Goal: Task Accomplishment & Management: Use online tool/utility

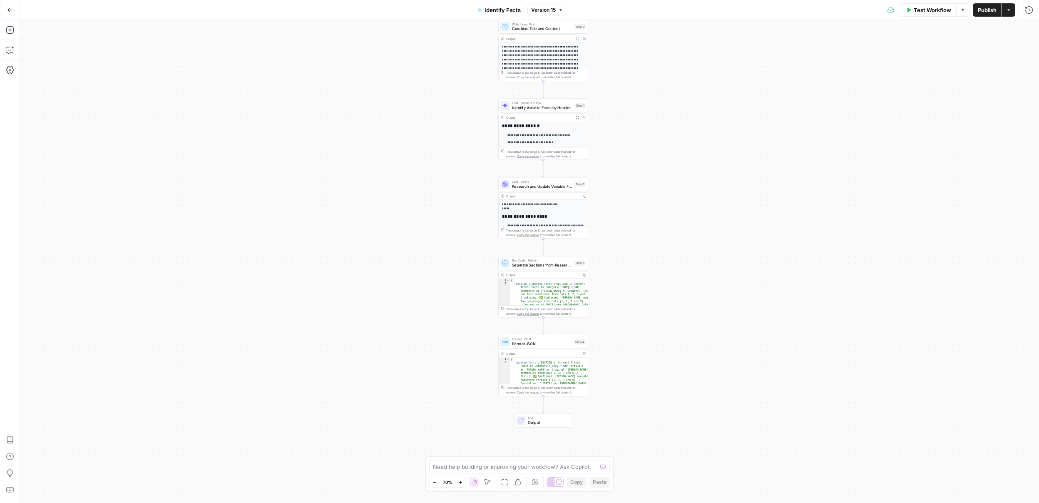
click at [7, 10] on icon "button" at bounding box center [10, 10] width 6 height 6
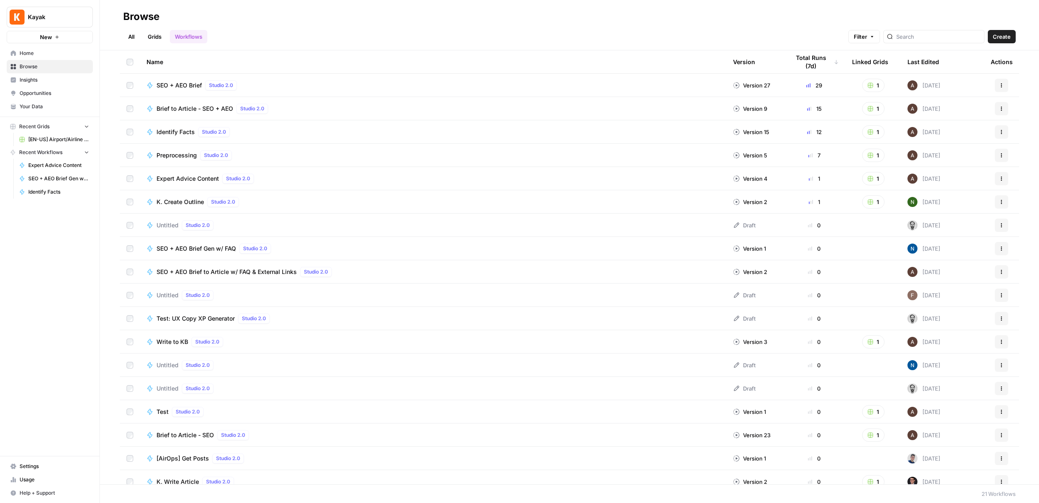
click at [56, 131] on button "Recent Grids" at bounding box center [50, 126] width 86 height 12
drag, startPoint x: 54, startPoint y: 140, endPoint x: 62, endPoint y: 131, distance: 12.1
click at [54, 140] on span "Recent Workflows" at bounding box center [40, 138] width 43 height 7
click at [67, 124] on button "Recent Grids" at bounding box center [50, 126] width 86 height 12
click at [62, 139] on span "[EN-US] Airport/Airline Content Refresh" at bounding box center [58, 139] width 61 height 7
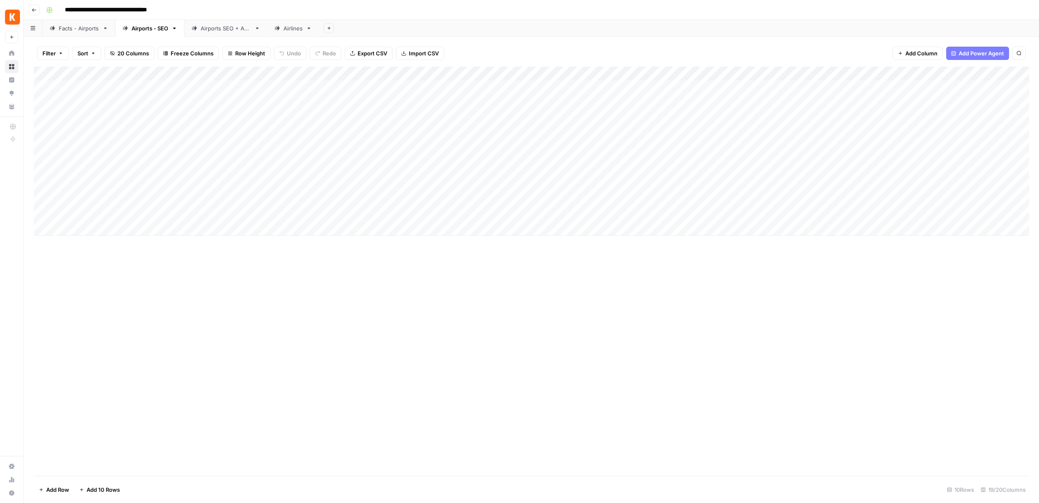
click at [73, 32] on link "Facts - Airports" at bounding box center [78, 28] width 73 height 17
click at [673, 72] on div "Add Column" at bounding box center [531, 271] width 995 height 409
click at [815, 73] on div "Add Column" at bounding box center [531, 271] width 995 height 409
click at [800, 154] on span "Edit Workflow" at bounding box center [810, 155] width 73 height 8
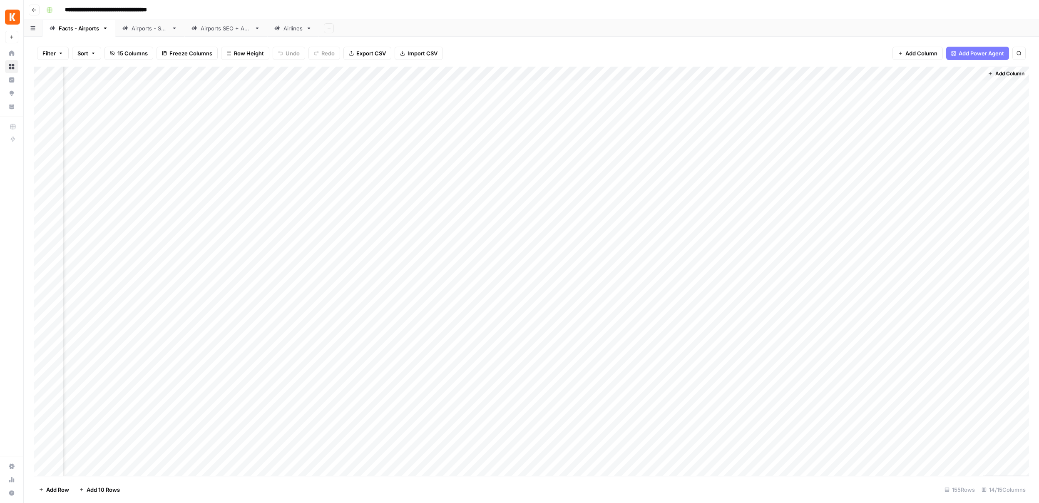
click at [140, 28] on div "Airports - SEO" at bounding box center [150, 28] width 37 height 8
click at [889, 114] on div "Add Column" at bounding box center [531, 151] width 995 height 169
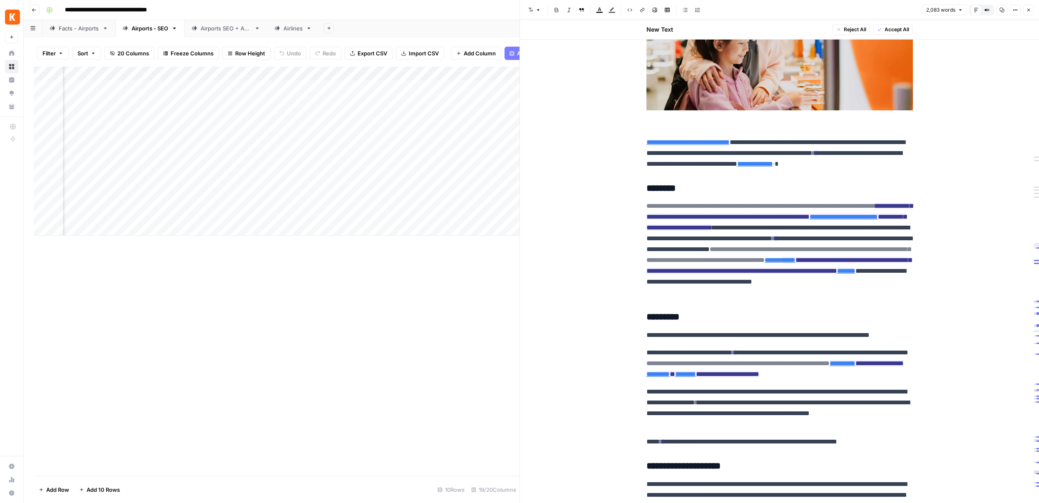
scroll to position [0, 1171]
click at [393, 72] on div "Add Column" at bounding box center [277, 151] width 486 height 169
click at [467, 73] on div "Add Column" at bounding box center [277, 151] width 486 height 169
click at [304, 74] on div "Add Column" at bounding box center [277, 151] width 486 height 169
click at [253, 152] on span "Edit Workflow" at bounding box center [266, 155] width 73 height 8
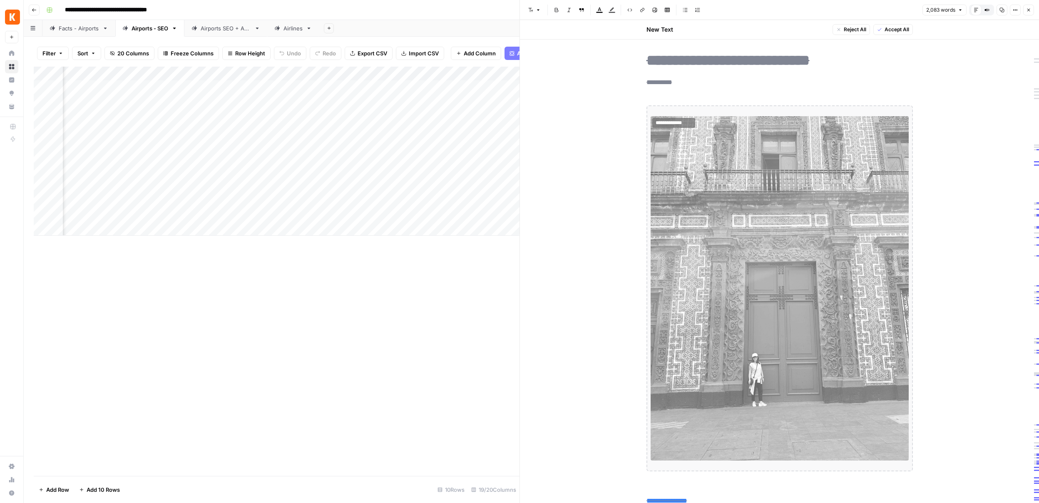
scroll to position [0, 302]
click at [458, 74] on div "Add Column" at bounding box center [277, 151] width 486 height 169
click at [431, 156] on span "Edit Workflow" at bounding box center [453, 155] width 73 height 8
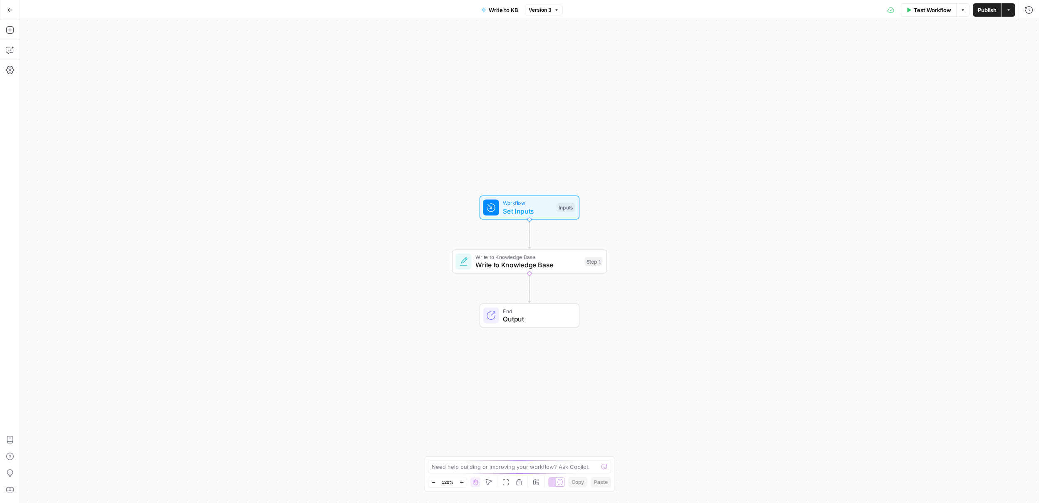
click at [12, 7] on icon "button" at bounding box center [10, 10] width 6 height 6
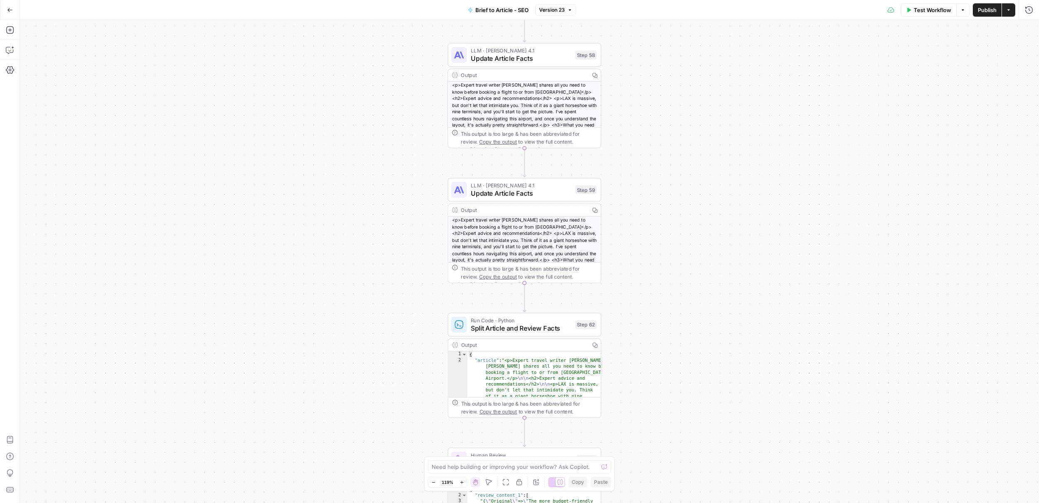
drag, startPoint x: 407, startPoint y: 132, endPoint x: 391, endPoint y: 275, distance: 143.6
click at [391, 275] on div "Workflow Set Inputs Inputs LLM · GPT-4.1 Extract Brief Content Step 35 Output C…" at bounding box center [529, 261] width 1019 height 483
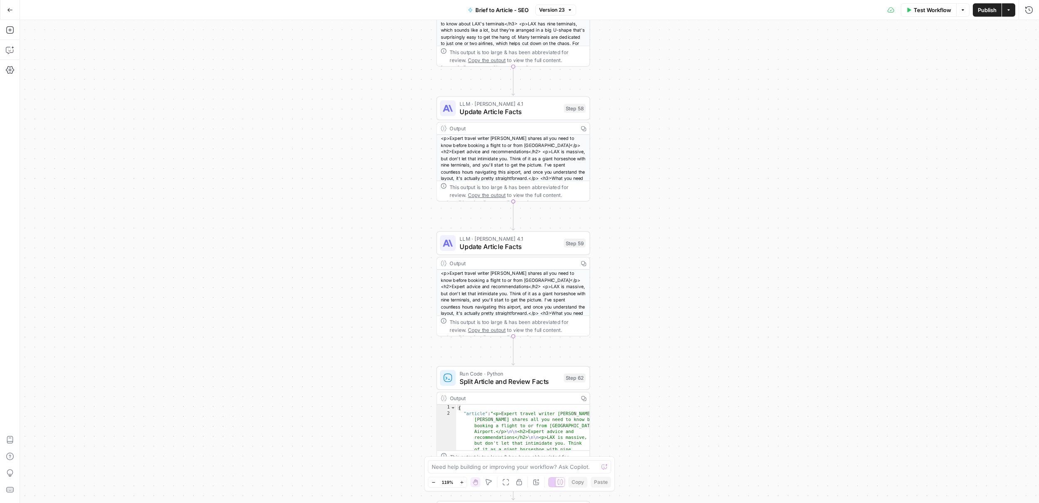
drag, startPoint x: 395, startPoint y: 224, endPoint x: 384, endPoint y: 272, distance: 49.6
click at [384, 272] on div "Workflow Set Inputs Inputs LLM · GPT-4.1 Extract Brief Content Step 35 Output C…" at bounding box center [529, 261] width 1019 height 483
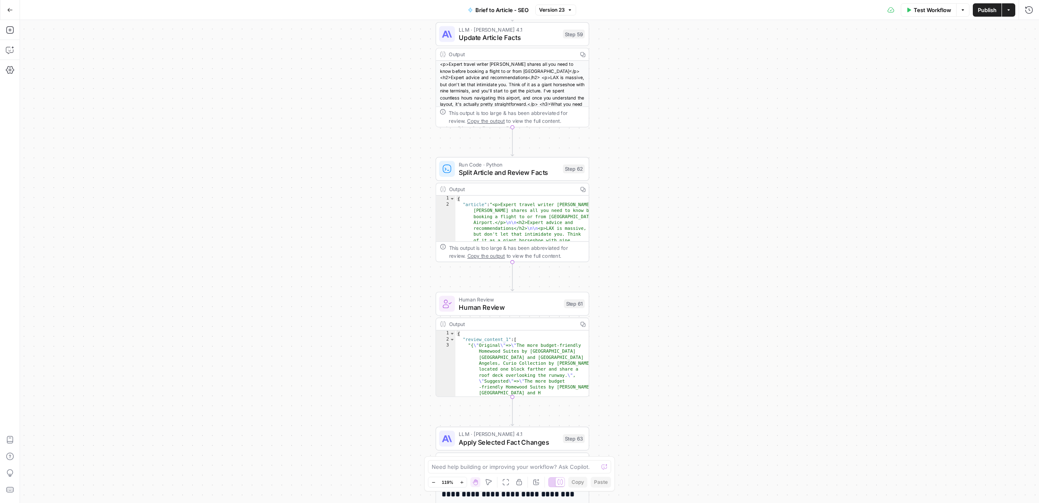
drag, startPoint x: 398, startPoint y: 369, endPoint x: 397, endPoint y: 160, distance: 209.4
click at [397, 160] on div "Workflow Set Inputs Inputs LLM · GPT-4.1 Extract Brief Content Step 35 Output C…" at bounding box center [529, 261] width 1019 height 483
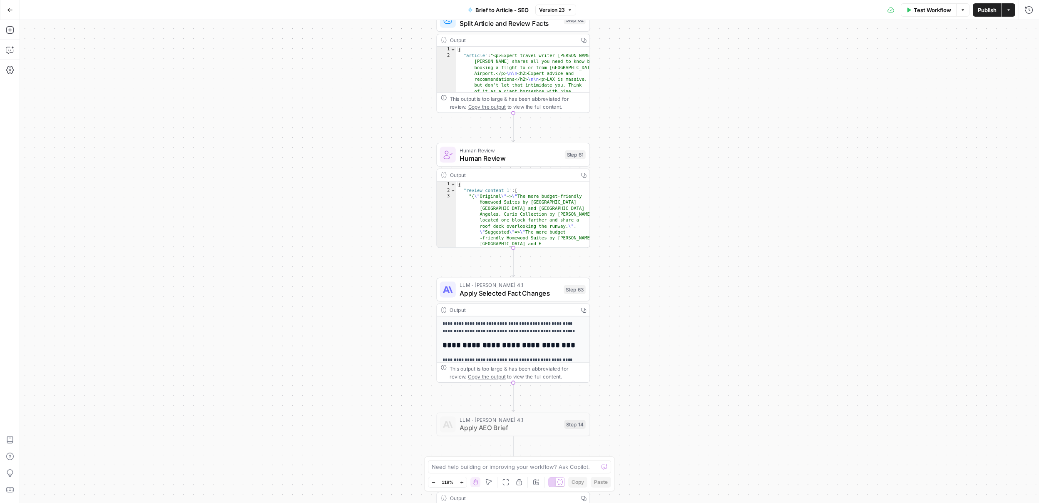
drag, startPoint x: 390, startPoint y: 242, endPoint x: 391, endPoint y: 93, distance: 148.6
click at [391, 93] on div "Workflow Set Inputs Inputs LLM · GPT-4.1 Extract Brief Content Step 35 Output C…" at bounding box center [529, 261] width 1019 height 483
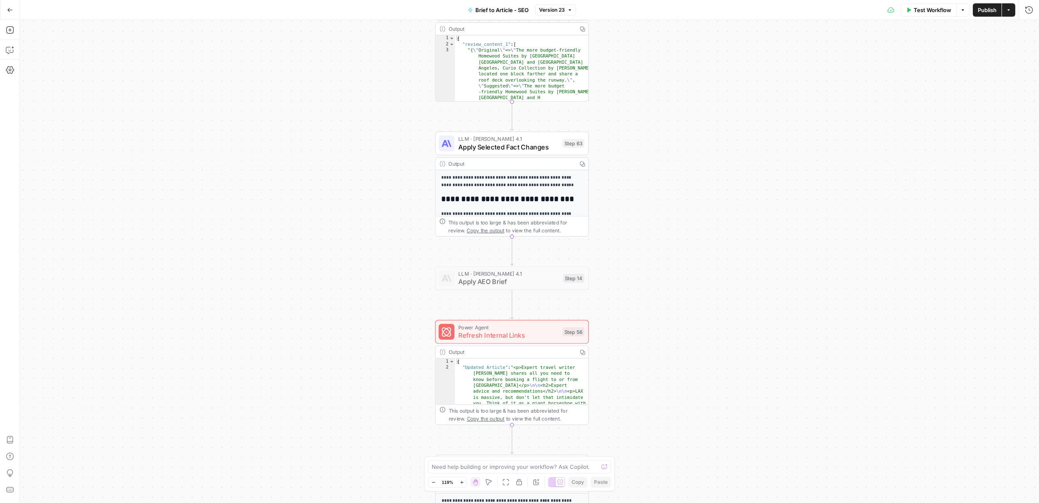
drag, startPoint x: 381, startPoint y: 266, endPoint x: 380, endPoint y: 119, distance: 146.1
click at [380, 119] on div "Workflow Set Inputs Inputs LLM · GPT-4.1 Extract Brief Content Step 35 Output C…" at bounding box center [529, 261] width 1019 height 483
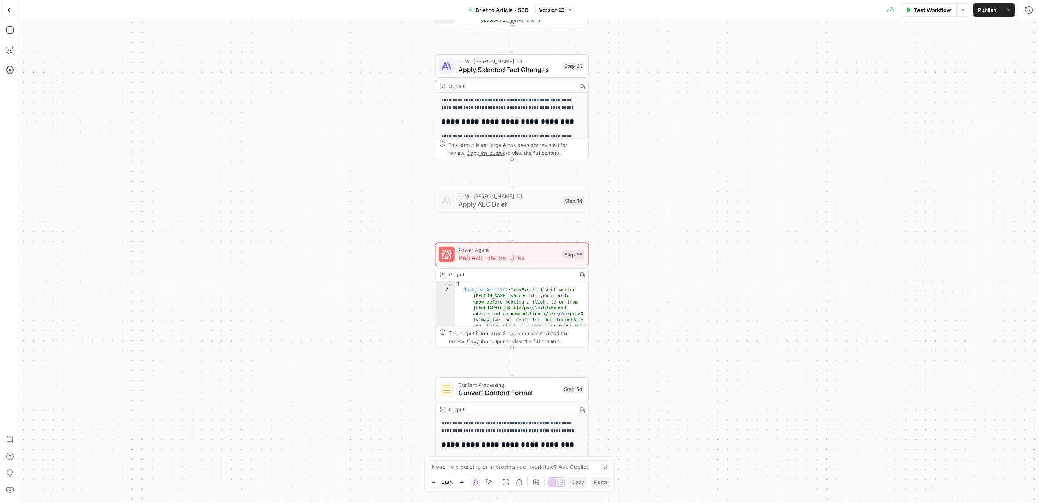
drag, startPoint x: 379, startPoint y: 291, endPoint x: 380, endPoint y: 209, distance: 81.2
click at [380, 209] on div "Workflow Set Inputs Inputs LLM · GPT-4.1 Extract Brief Content Step 35 Output C…" at bounding box center [529, 261] width 1019 height 483
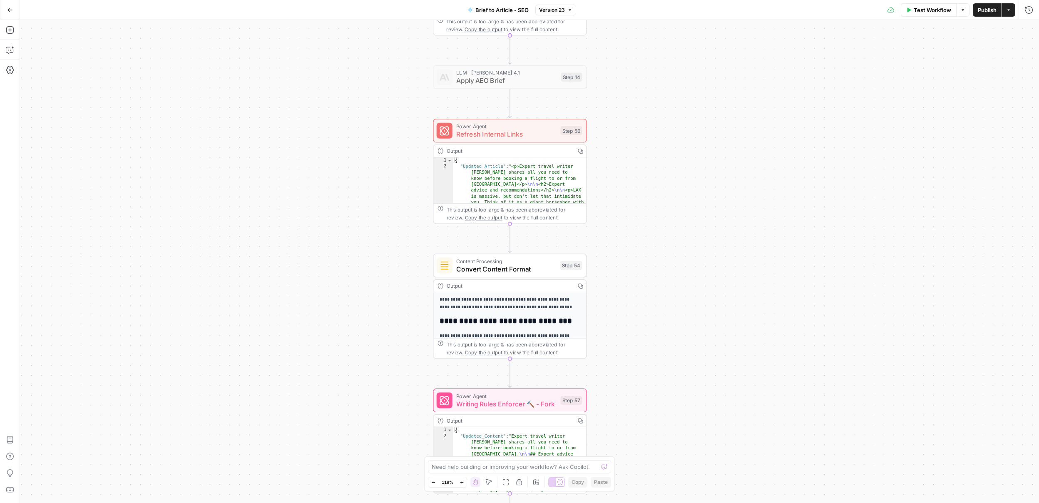
drag, startPoint x: 367, startPoint y: 329, endPoint x: 363, endPoint y: 209, distance: 120.8
click at [363, 209] on div "Workflow Set Inputs Inputs LLM · GPT-4.1 Extract Brief Content Step 35 Output C…" at bounding box center [529, 261] width 1019 height 483
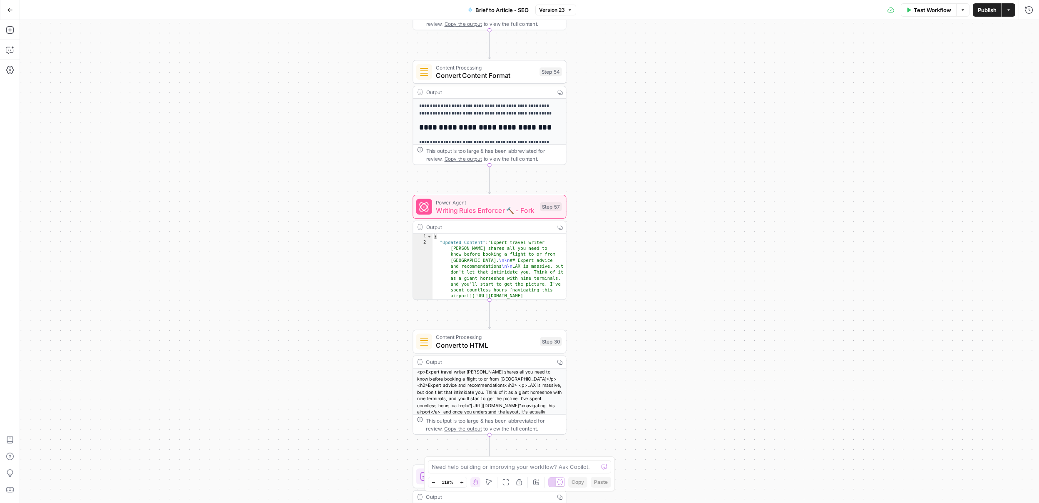
drag, startPoint x: 381, startPoint y: 363, endPoint x: 361, endPoint y: 170, distance: 193.7
click at [361, 170] on div "Workflow Set Inputs Inputs LLM · GPT-4.1 Extract Brief Content Step 35 Output C…" at bounding box center [529, 261] width 1019 height 483
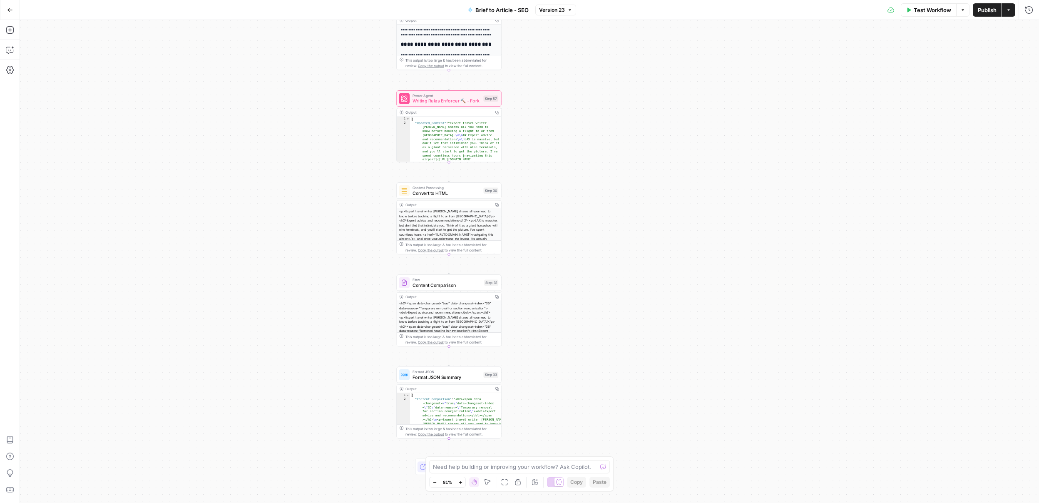
drag, startPoint x: 351, startPoint y: 323, endPoint x: 335, endPoint y: 387, distance: 66.5
click at [335, 386] on div "Workflow Set Inputs Inputs LLM · GPT-4.1 Extract Brief Content Step 35 Output C…" at bounding box center [529, 261] width 1019 height 483
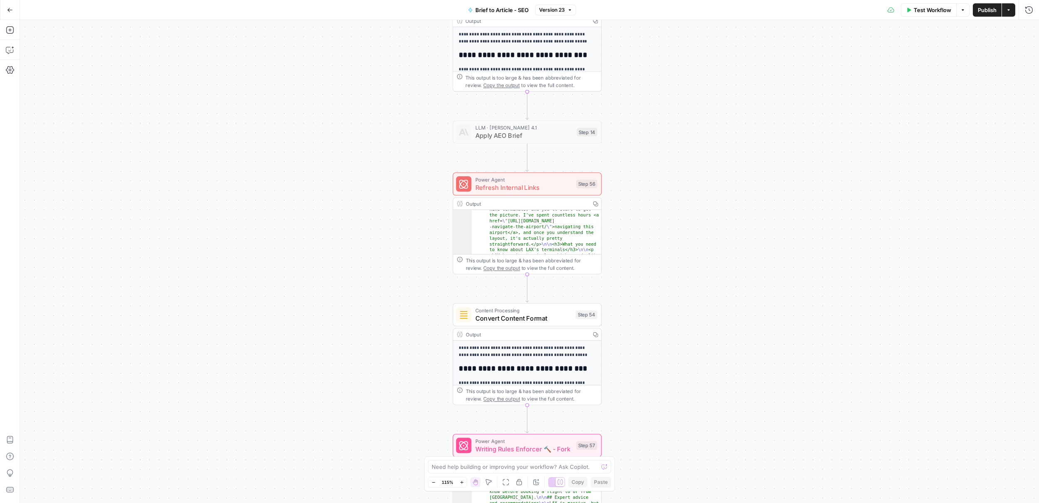
scroll to position [43, 0]
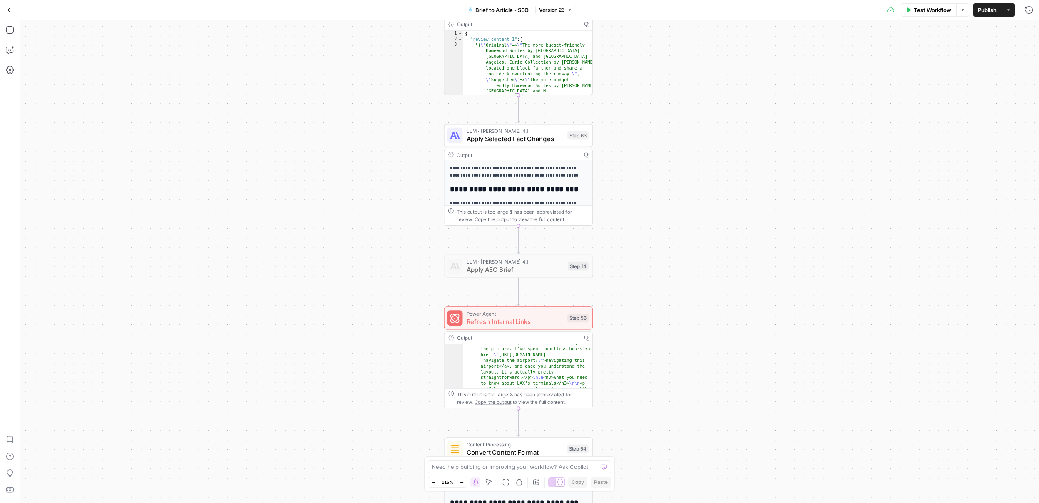
drag, startPoint x: 424, startPoint y: 164, endPoint x: 415, endPoint y: 298, distance: 134.3
click at [415, 298] on div "Workflow Set Inputs Inputs LLM · GPT-4.1 Extract Brief Content Step 35 Output C…" at bounding box center [529, 261] width 1019 height 483
click at [325, 262] on div "Workflow Set Inputs Inputs LLM · GPT-4.1 Extract Brief Content Step 35 Output C…" at bounding box center [529, 261] width 1019 height 483
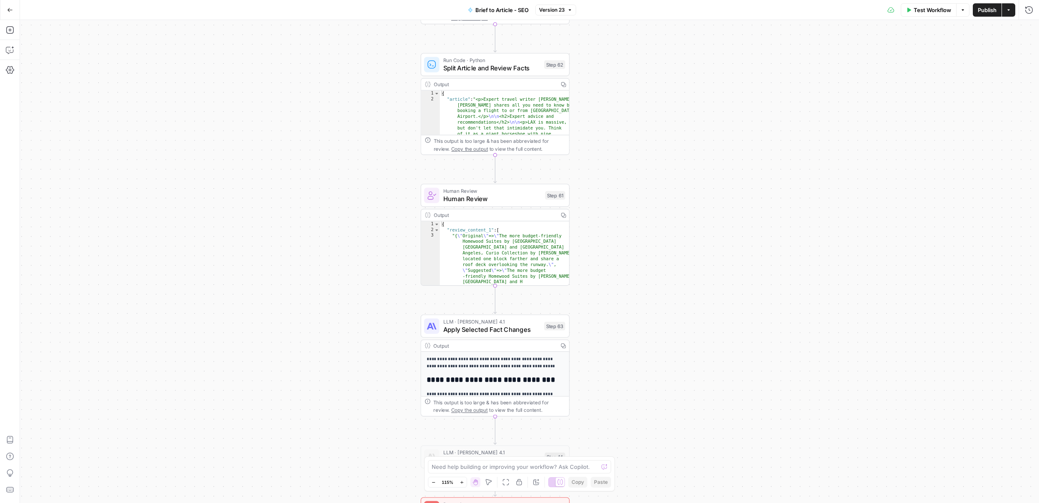
drag, startPoint x: 350, startPoint y: 154, endPoint x: 322, endPoint y: 388, distance: 236.4
click at [322, 388] on div "Workflow Set Inputs Inputs LLM · GPT-4.1 Extract Brief Content Step 35 Output C…" at bounding box center [529, 261] width 1019 height 483
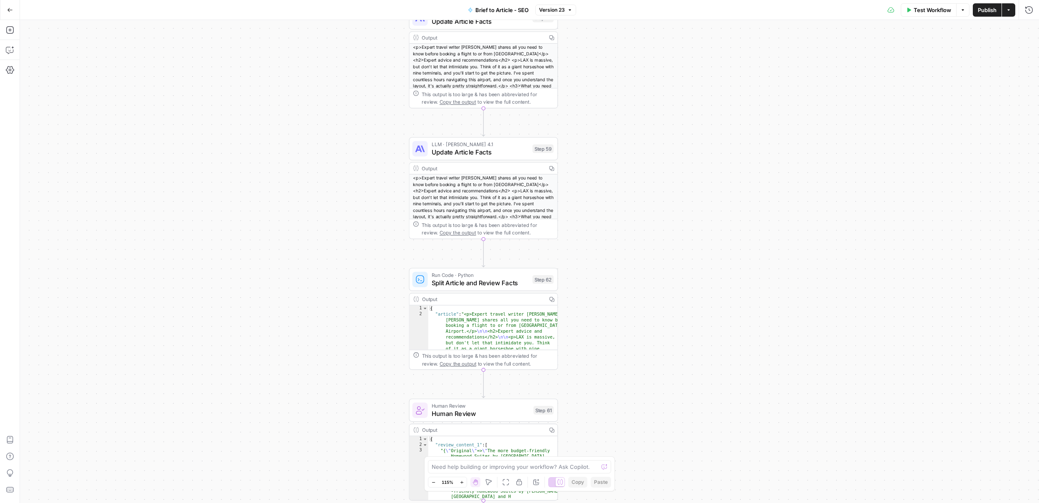
drag, startPoint x: 327, startPoint y: 209, endPoint x: 320, endPoint y: 380, distance: 170.8
click at [320, 380] on div "Workflow Set Inputs Inputs LLM · GPT-4.1 Extract Brief Content Step 35 Output C…" at bounding box center [529, 261] width 1019 height 483
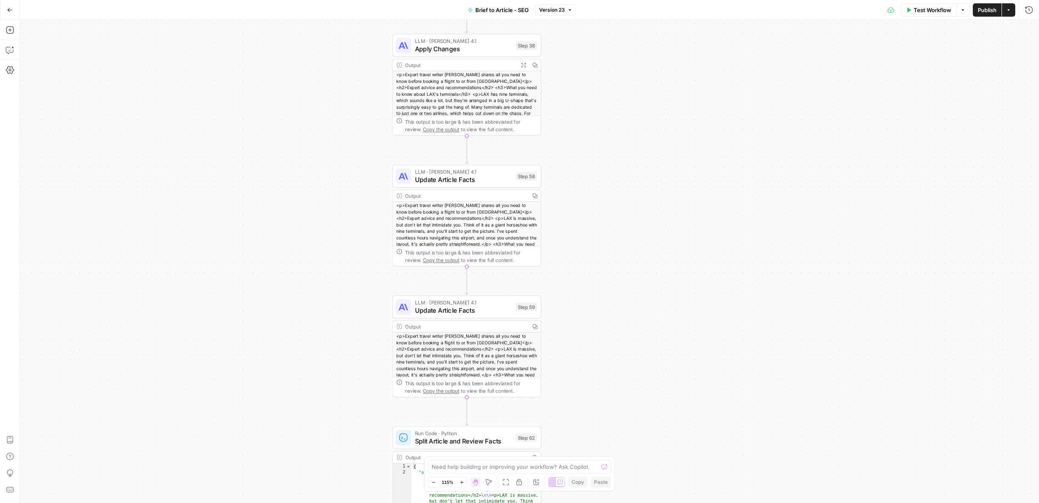
drag, startPoint x: 329, startPoint y: 170, endPoint x: 310, endPoint y: 341, distance: 172.1
click at [310, 342] on div "Workflow Set Inputs Inputs LLM · GPT-4.1 Extract Brief Content Step 35 Output C…" at bounding box center [529, 261] width 1019 height 483
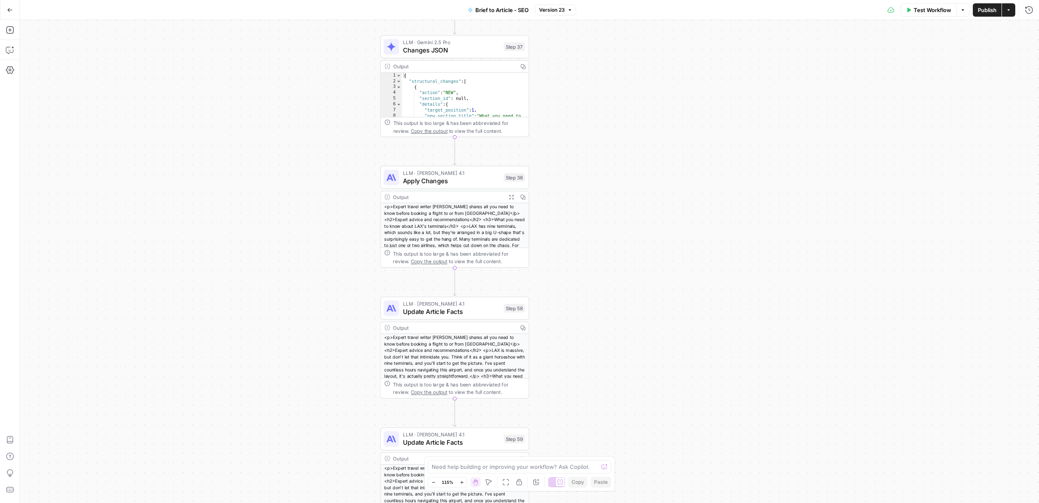
drag, startPoint x: 313, startPoint y: 244, endPoint x: 303, endPoint y: 363, distance: 119.0
click at [303, 363] on div "Workflow Set Inputs Inputs LLM · GPT-4.1 Extract Brief Content Step 35 Output C…" at bounding box center [529, 261] width 1019 height 483
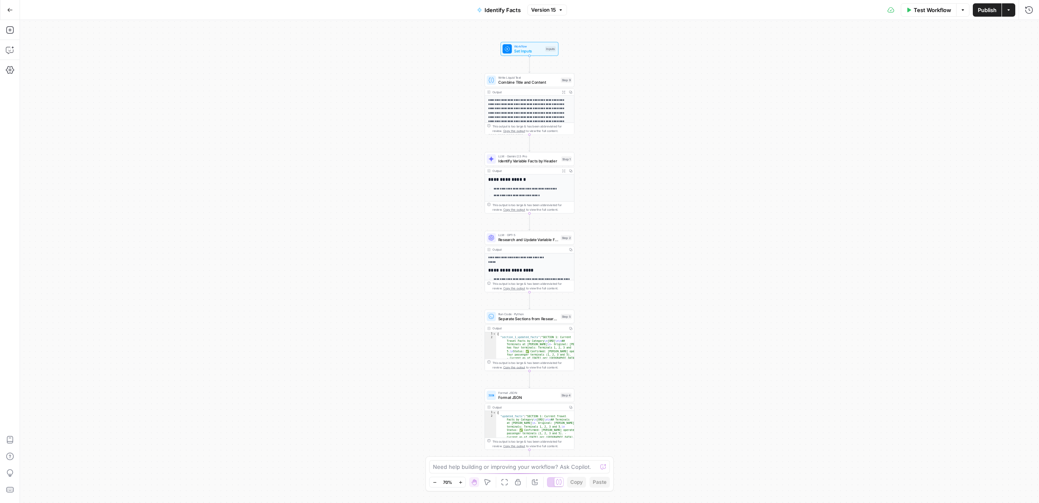
click at [541, 188] on p "**********" at bounding box center [532, 188] width 77 height 4
click at [531, 160] on span "Identify Variable Facts by Header" at bounding box center [528, 161] width 61 height 6
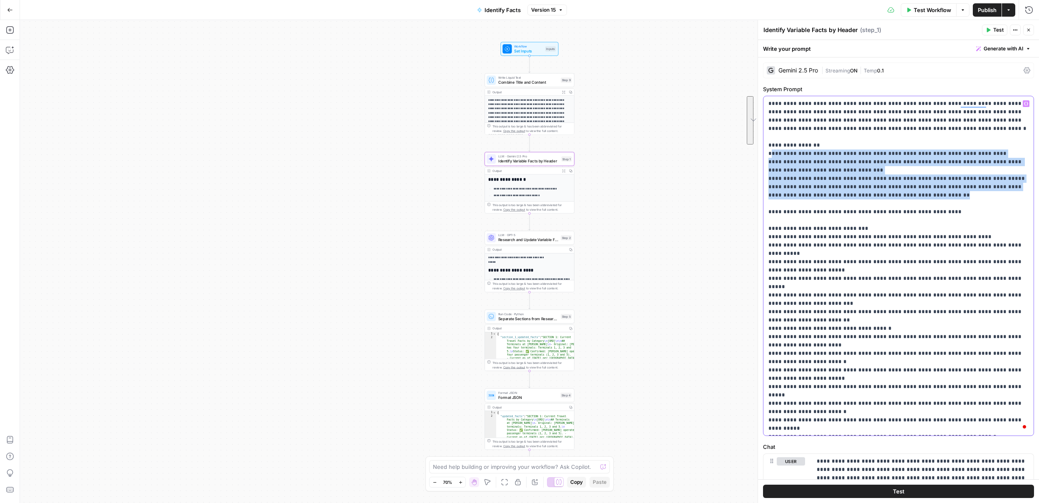
drag, startPoint x: 770, startPoint y: 154, endPoint x: 966, endPoint y: 196, distance: 201.2
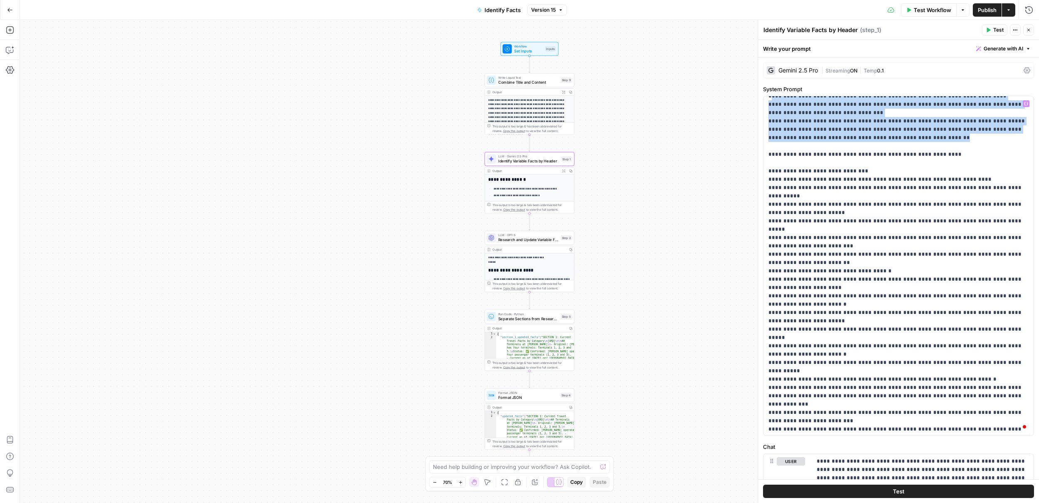
click at [739, 255] on div "**********" at bounding box center [529, 261] width 1019 height 483
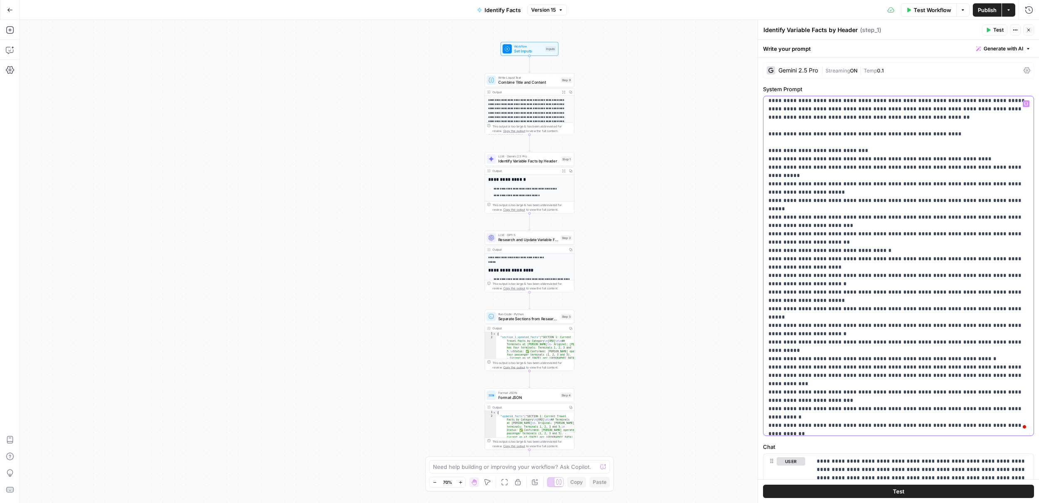
scroll to position [78, 0]
